Goal: Transaction & Acquisition: Download file/media

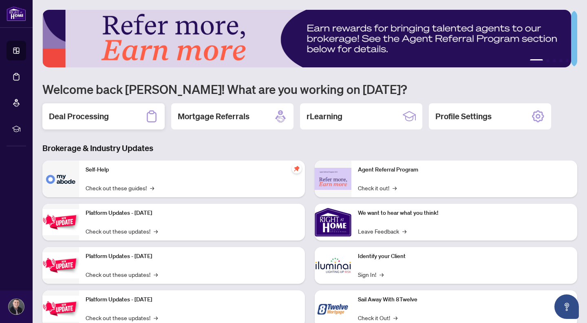
click at [133, 117] on div "Deal Processing" at bounding box center [103, 116] width 122 height 26
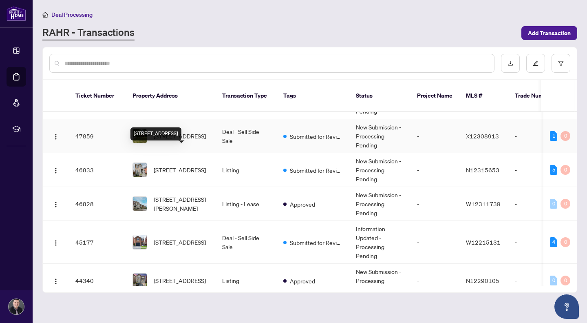
scroll to position [71, 0]
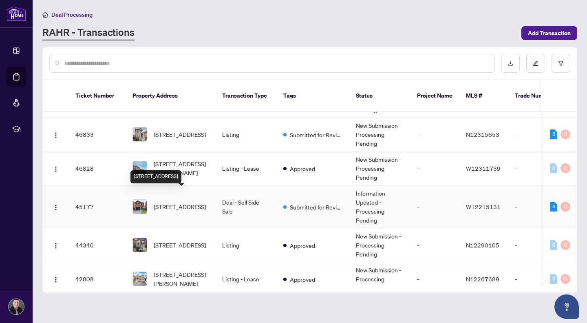
click at [182, 202] on span "[STREET_ADDRESS]" at bounding box center [180, 206] width 52 height 9
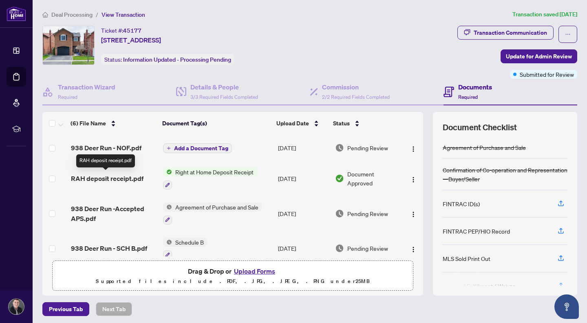
click at [126, 177] on span "RAH deposit receipt.pdf" at bounding box center [107, 178] width 73 height 10
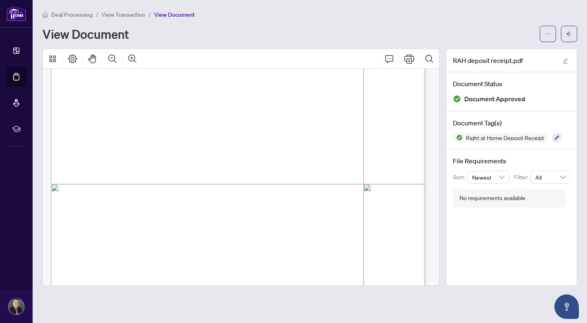
scroll to position [283, 0]
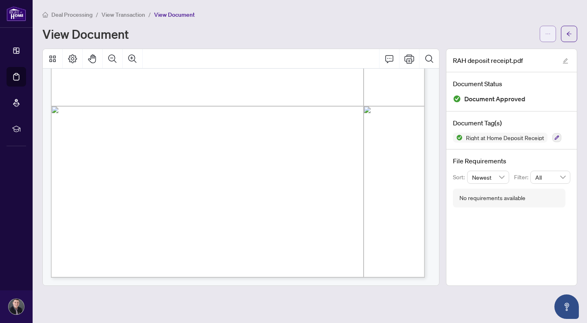
click at [554, 32] on button "button" at bounding box center [548, 34] width 16 height 16
click at [508, 49] on span "Download" at bounding box center [519, 51] width 62 height 9
click at [324, 23] on div "Deal Processing / View Transaction / View Document View Document" at bounding box center [309, 26] width 535 height 32
click at [301, 20] on div "Deal Processing / View Transaction / View Document View Document" at bounding box center [309, 26] width 535 height 32
